Goal: Information Seeking & Learning: Learn about a topic

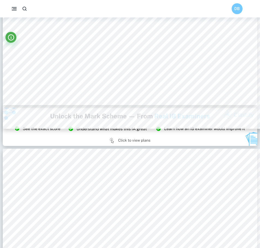
type input "3"
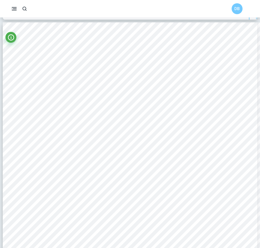
scroll to position [765, 0]
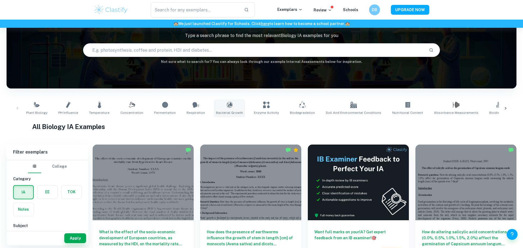
scroll to position [39, 0]
click at [229, 107] on icon at bounding box center [229, 107] width 1 height 1
type input "Bacterial Growth"
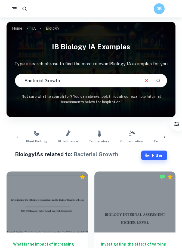
scroll to position [3, 0]
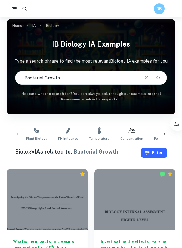
click at [158, 155] on button "Filter" at bounding box center [154, 153] width 26 height 10
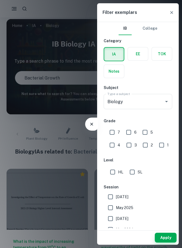
click at [111, 130] on input "7" at bounding box center [112, 132] width 11 height 11
checkbox input "true"
click at [130, 130] on input "6" at bounding box center [128, 132] width 11 height 11
checkbox input "true"
click at [114, 170] on input "HL" at bounding box center [112, 172] width 11 height 11
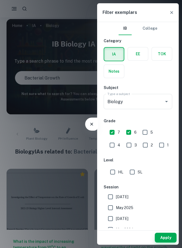
checkbox input "true"
click at [159, 241] on button "Apply" at bounding box center [166, 238] width 22 height 10
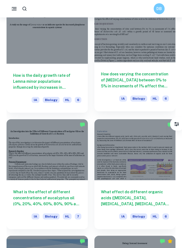
scroll to position [636, 0]
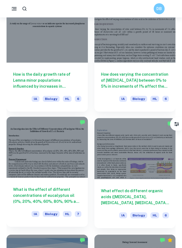
click at [45, 195] on h6 "What is the effect of different concentrations of eucalyptus oil (0%, 20%, 40%,…" at bounding box center [47, 196] width 68 height 18
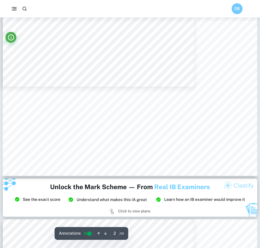
scroll to position [148, 0]
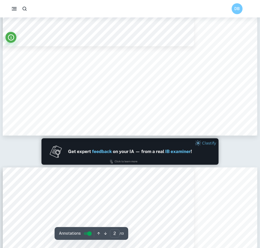
type input "1"
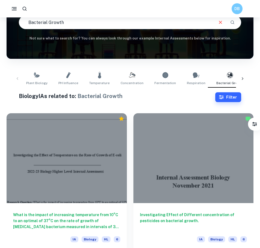
scroll to position [131, 0]
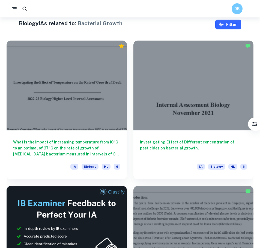
click at [230, 24] on button "Filter" at bounding box center [228, 25] width 26 height 10
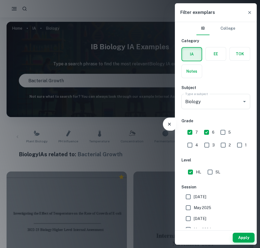
scroll to position [0, 0]
click at [237, 236] on button "Apply" at bounding box center [243, 238] width 22 height 10
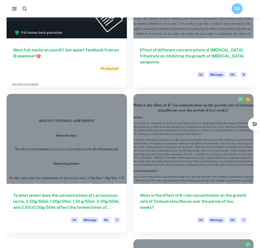
scroll to position [1538, 0]
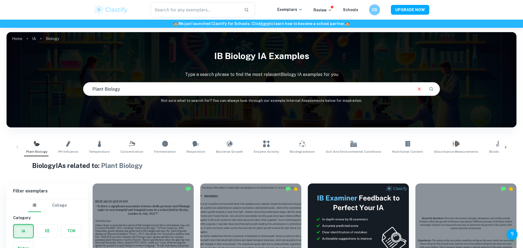
click at [508, 147] on icon at bounding box center [505, 147] width 5 height 5
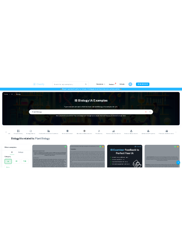
scroll to position [0, 214]
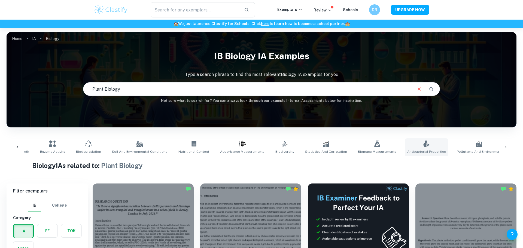
click at [411, 143] on link "Antibacterial Properties" at bounding box center [426, 147] width 43 height 18
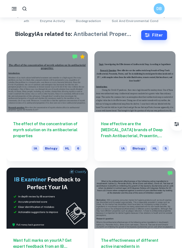
scroll to position [112, 0]
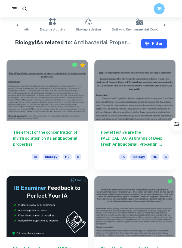
click at [155, 46] on button "Filter" at bounding box center [154, 44] width 26 height 10
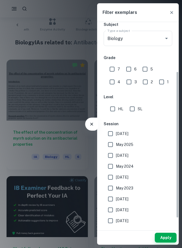
scroll to position [69, 0]
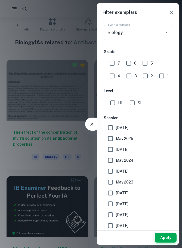
click at [114, 65] on input "7" at bounding box center [112, 63] width 11 height 11
checkbox input "true"
click at [128, 67] on input "6" at bounding box center [128, 63] width 11 height 11
checkbox input "true"
click at [112, 102] on input "HL" at bounding box center [112, 103] width 11 height 11
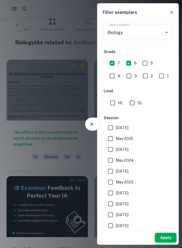
checkbox input "true"
click at [166, 237] on button "Apply" at bounding box center [166, 238] width 22 height 10
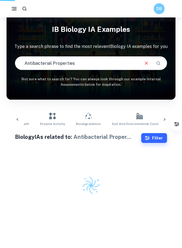
scroll to position [17, 0]
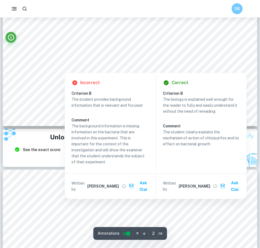
scroll to position [598, 0]
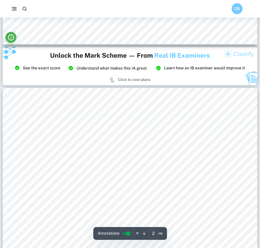
type input "3"
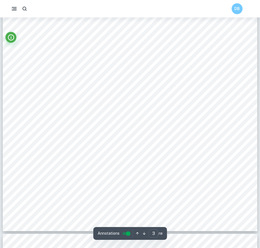
scroll to position [866, 0]
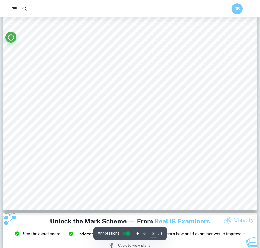
scroll to position [579, 0]
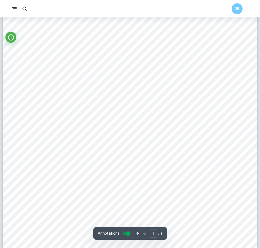
type input "3"
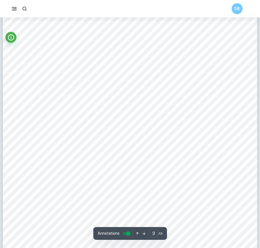
scroll to position [916, 0]
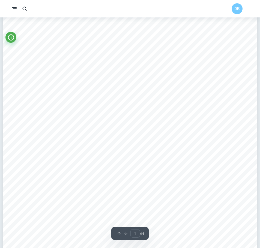
scroll to position [60, 0]
